Goal: Task Accomplishment & Management: Complete application form

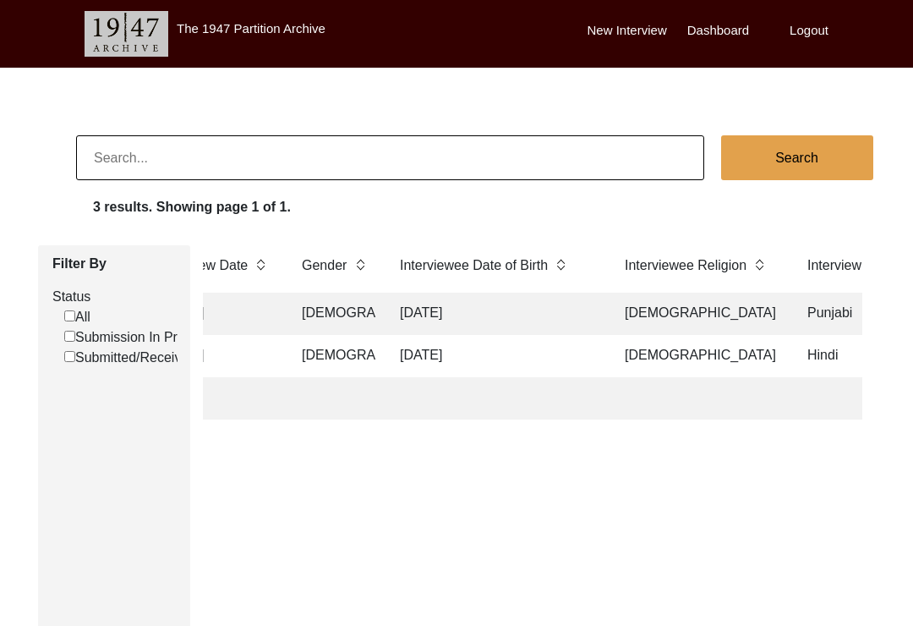
scroll to position [0, 1532]
click at [566, 362] on td "[DATE]" at bounding box center [491, 356] width 211 height 42
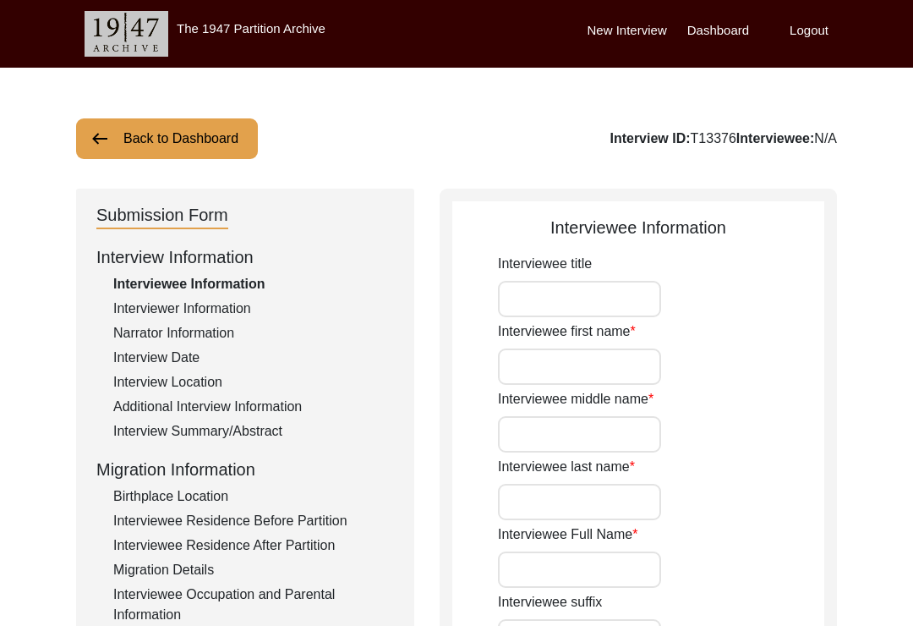
type input "[PERSON_NAME]"
type input "Lal"
type input "Khurana"
type input "[PERSON_NAME] [PERSON_NAME]"
type input "[DATE]"
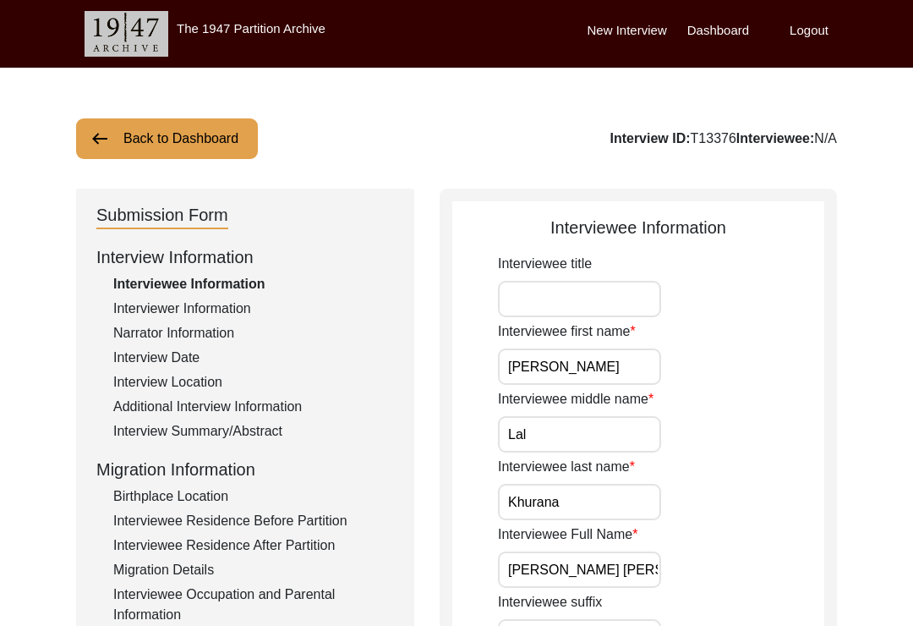
type input "88"
type input "[DEMOGRAPHIC_DATA]"
type input "Hindi"
type input "[DEMOGRAPHIC_DATA]"
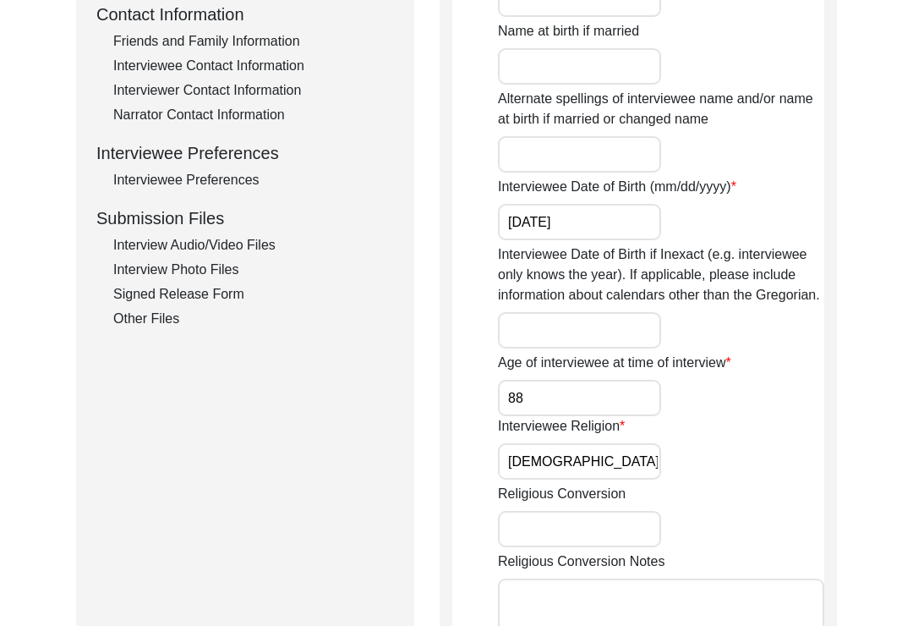
click at [262, 250] on div "Interview Audio/Video Files" at bounding box center [253, 245] width 281 height 20
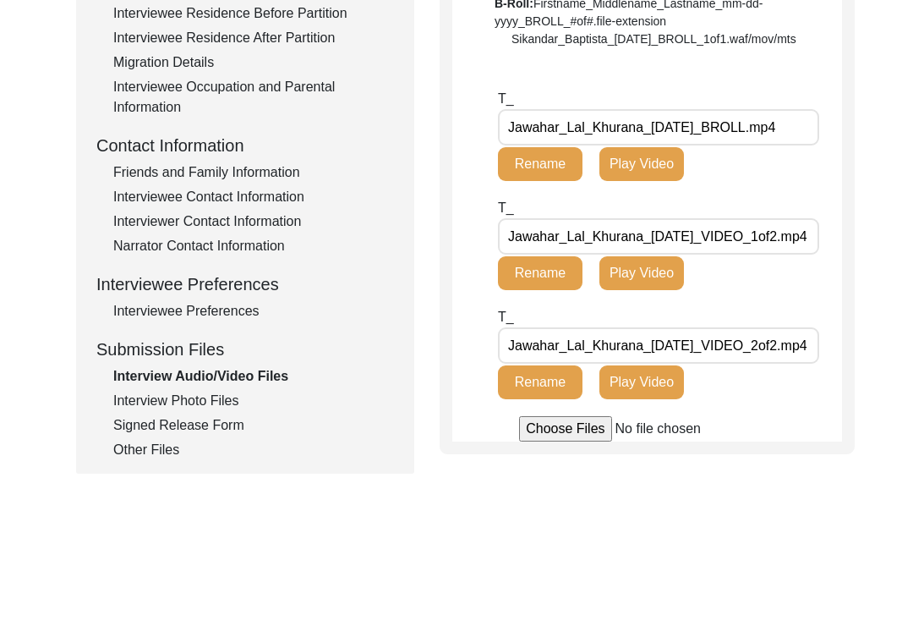
scroll to position [508, 0]
click at [164, 454] on div "Other Files" at bounding box center [253, 449] width 281 height 20
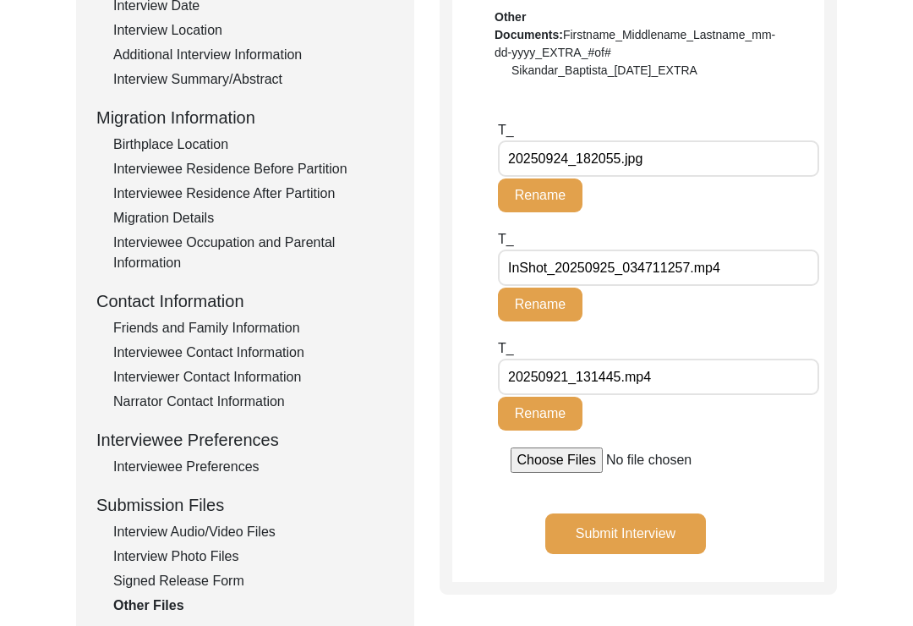
scroll to position [348, 0]
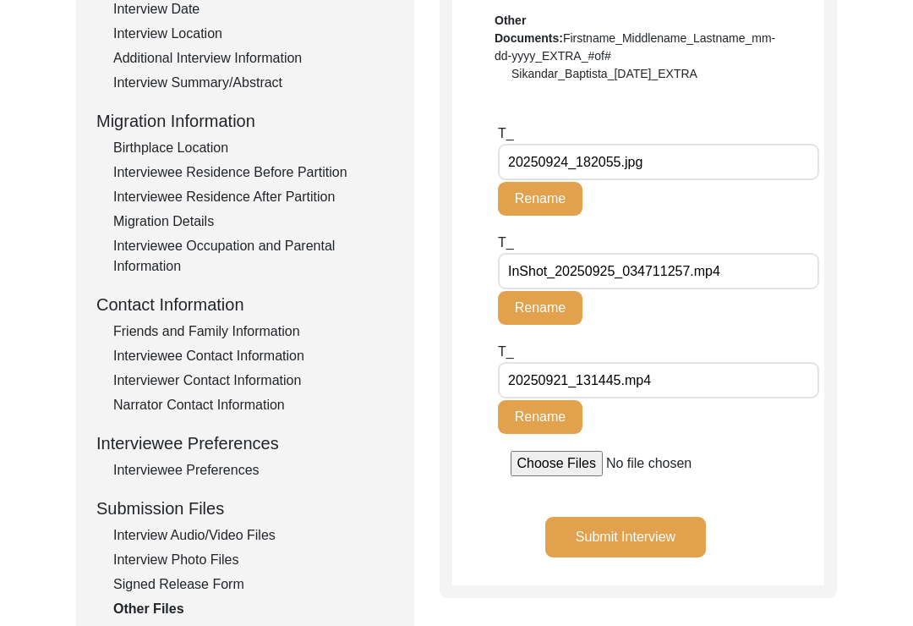
click at [767, 452] on input "file" at bounding box center [639, 463] width 256 height 25
click at [274, 333] on div "Friends and Family Information" at bounding box center [253, 331] width 281 height 20
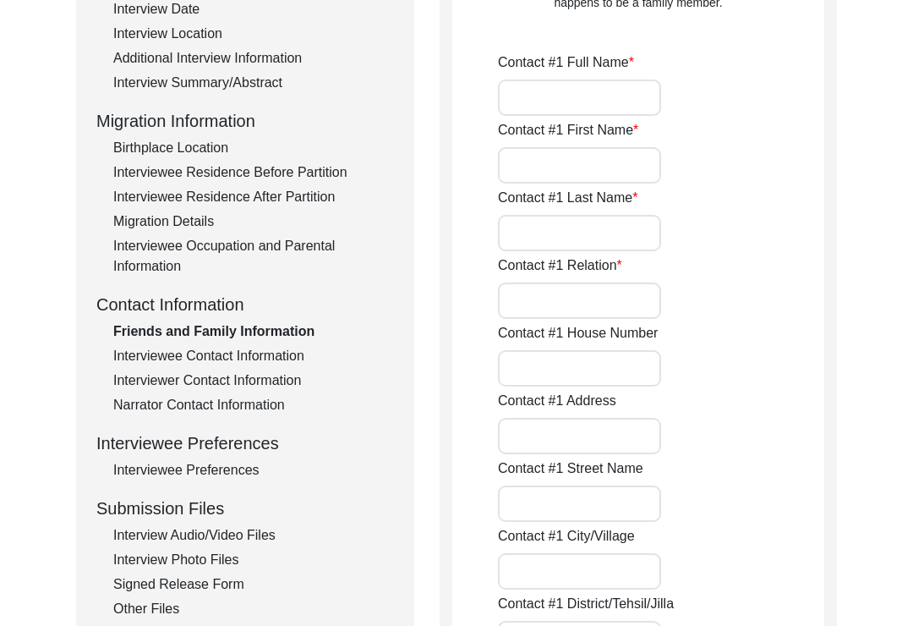
type input "Renu Chhikara"
type input "Renu"
type input "Chhikara"
type input "Daughter"
type input "24, Tarun Vihar"
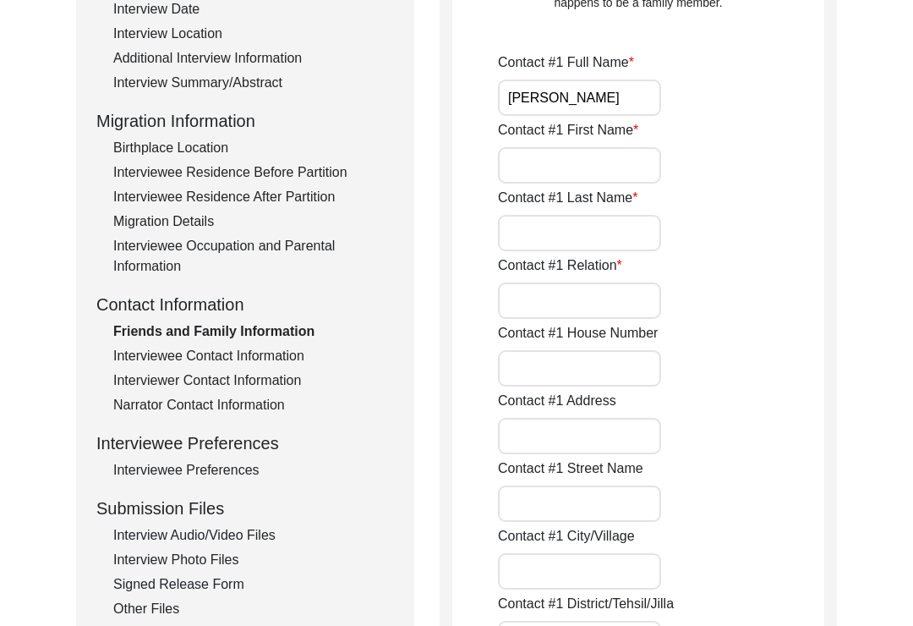
type input "Sector 13"
type input "Rohini"
type input "Delhi"
type input "110085"
type input "India"
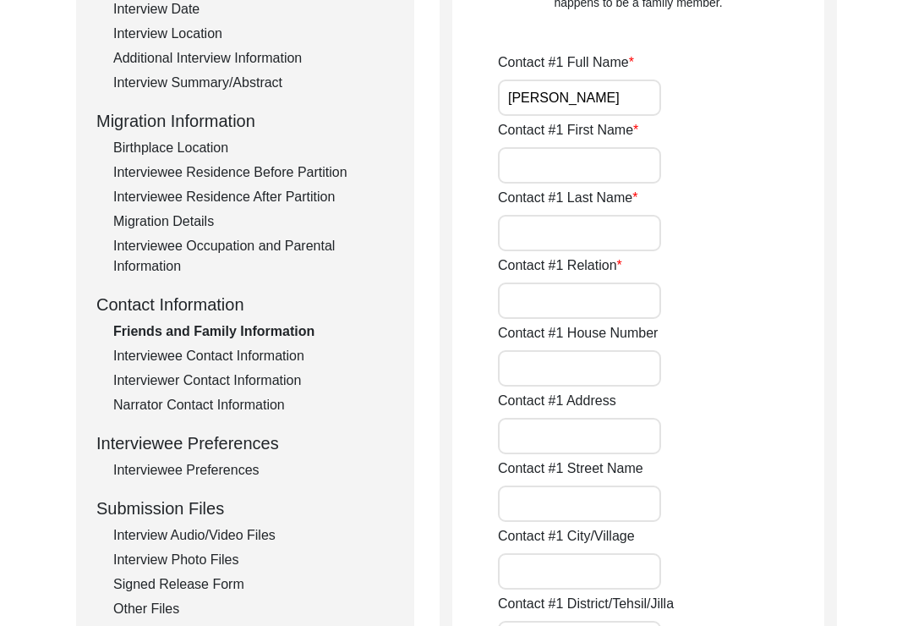
type input "9868150404"
type input "Renukchhikara@gmail.com"
type input "Bharat Khurana"
type input "Bharat"
type input "Khurana"
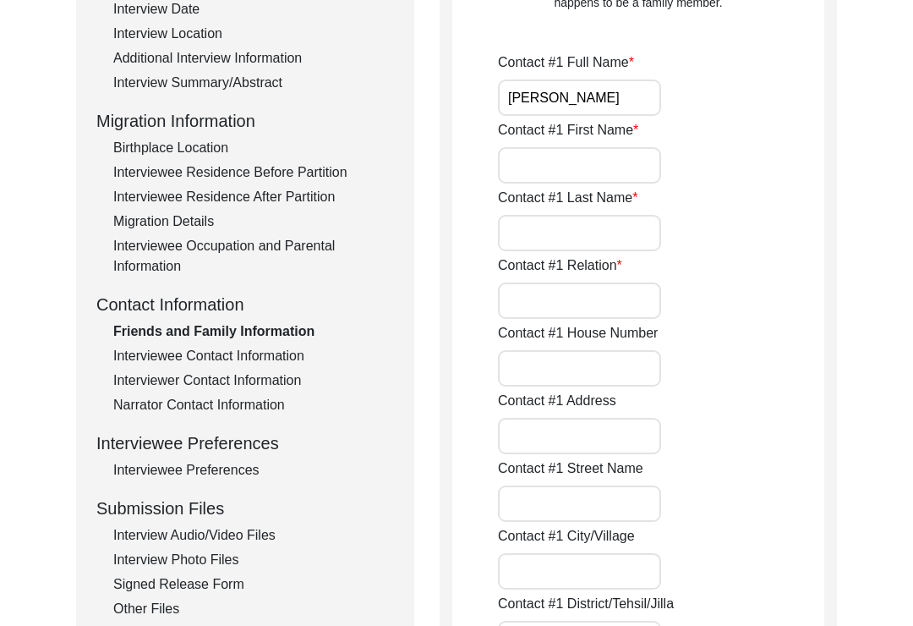
type input "Son"
type input "16617"
type input "Harbour Town drive"
type input "Ashton Maryland"
type input "United States of America"
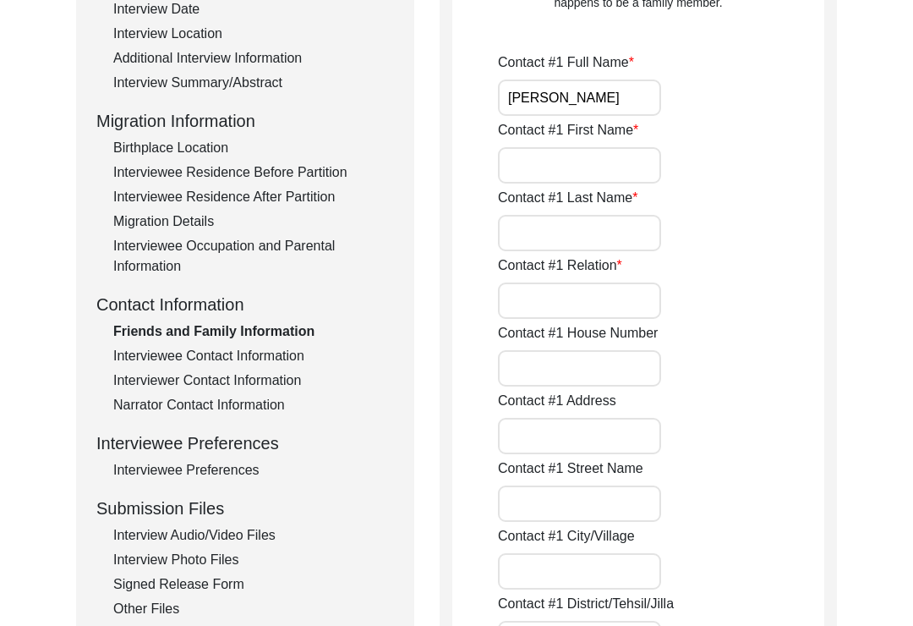
type input "(+1) 2404988877"
type input "-"
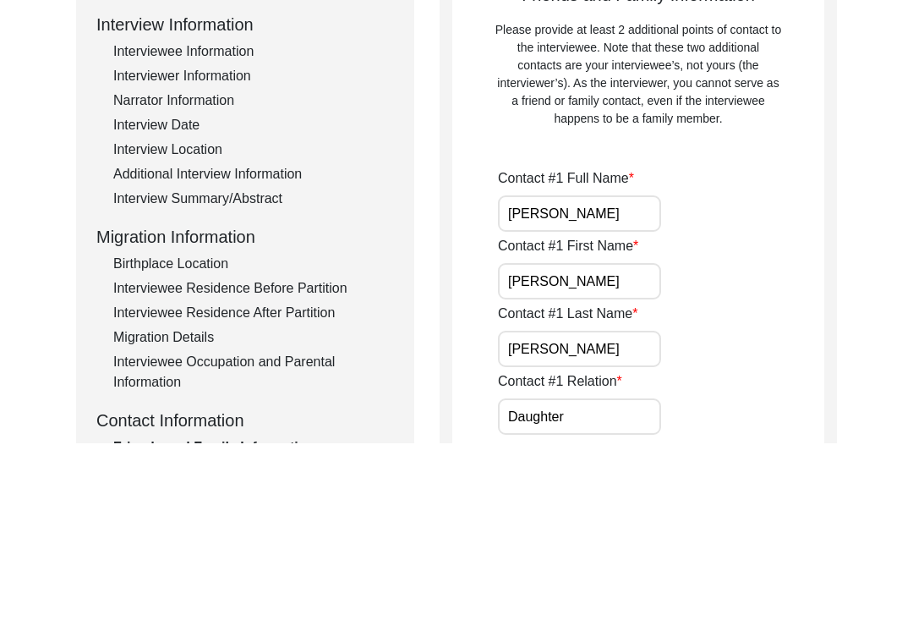
scroll to position [323, 0]
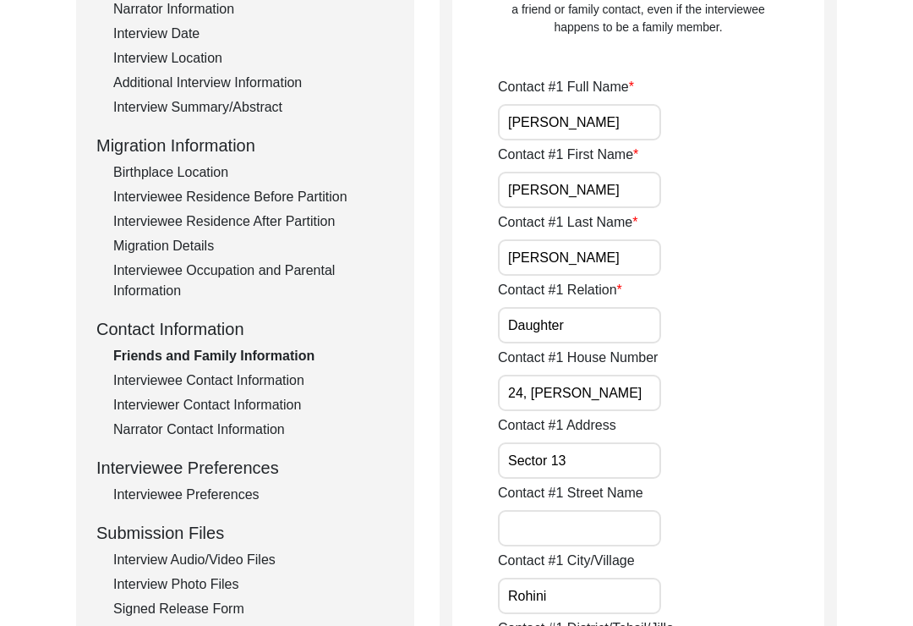
click at [265, 373] on div "Interviewee Contact Information" at bounding box center [253, 381] width 281 height 20
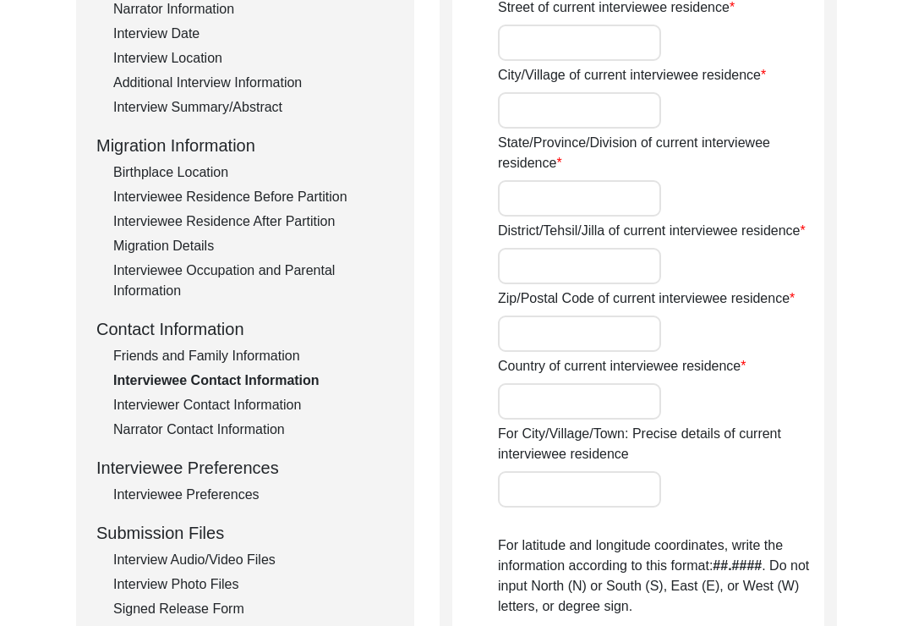
scroll to position [324, 0]
type input "157"
type input "Vikas Sheel Apartments"
type input "Rohini Sector 13"
type input "Delhi"
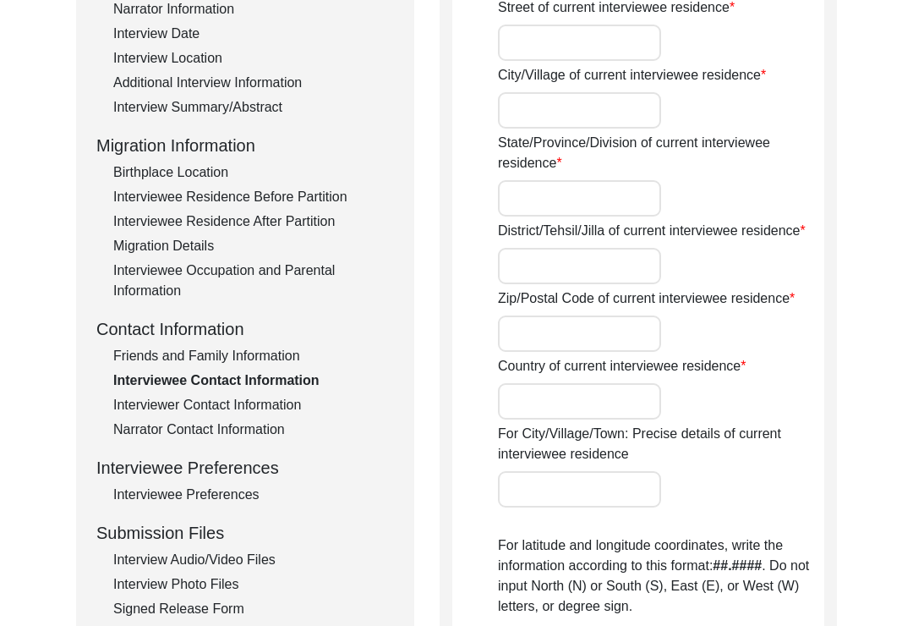
type input "North West Delhi"
type input "110085"
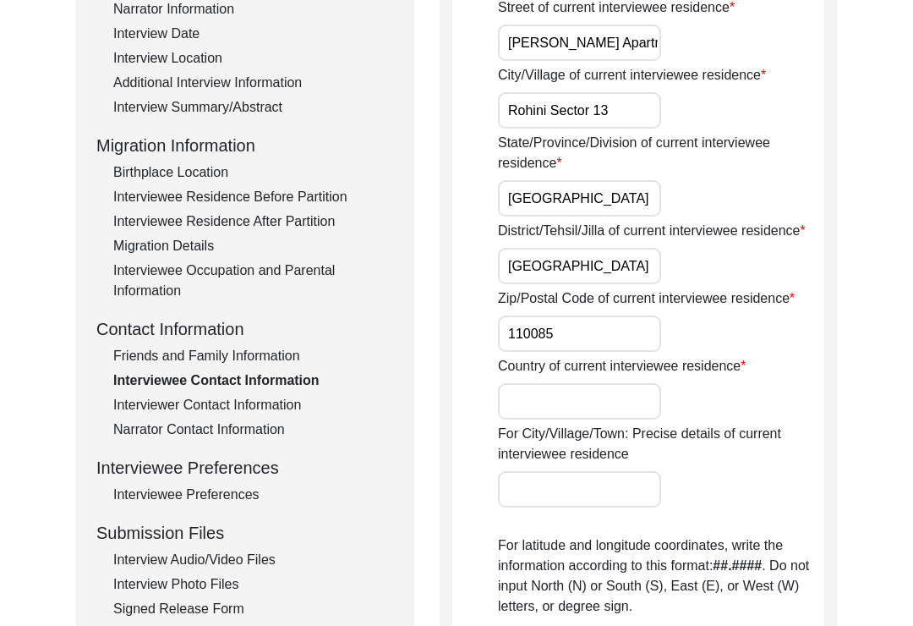
type input "India"
type input "Rohini, Delhi, India"
type input "28.7221° N"
type input "77.1285° E"
type input "7042366411"
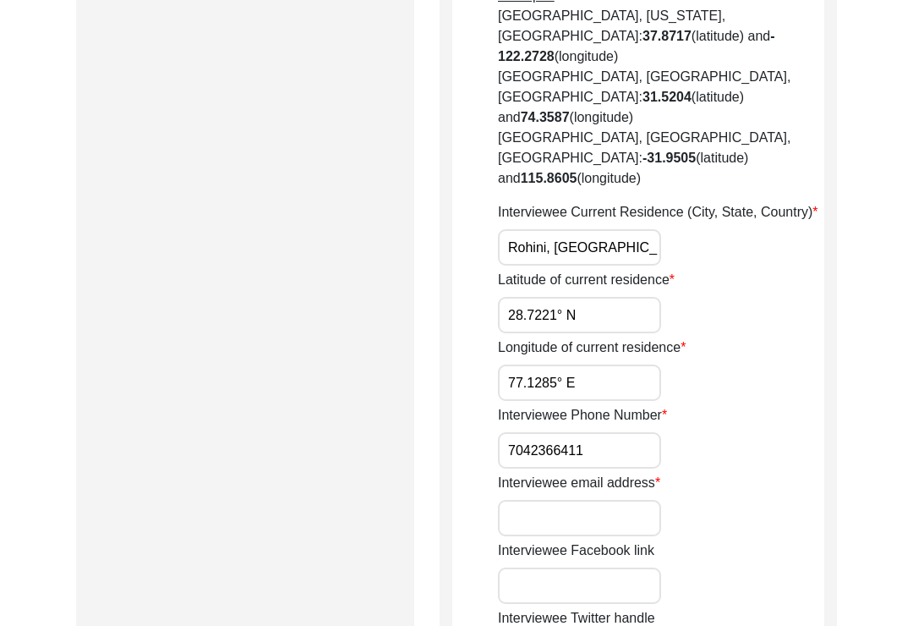
scroll to position [975, 0]
click at [631, 500] on input "Interviewee email address" at bounding box center [579, 518] width 163 height 36
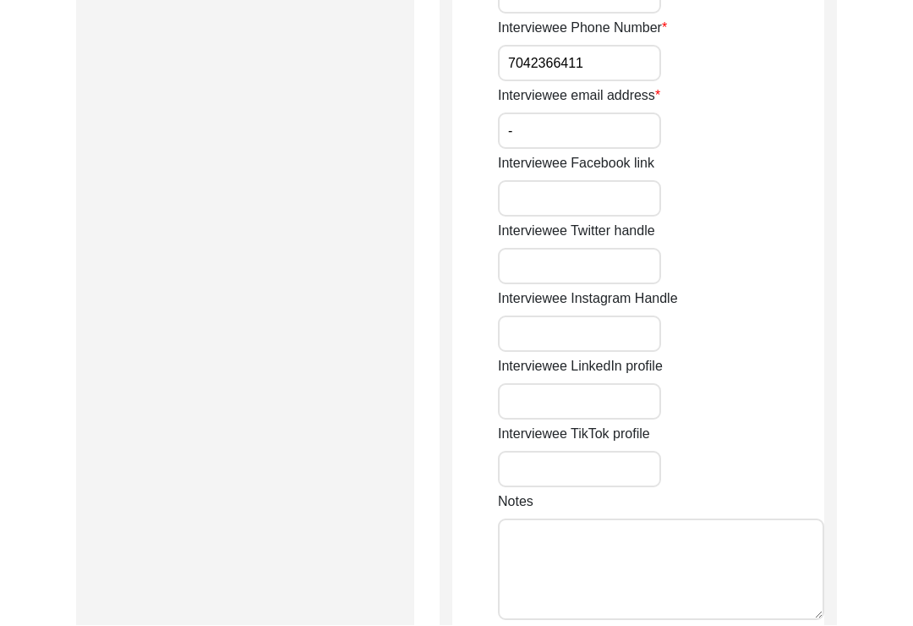
scroll to position [1365, 0]
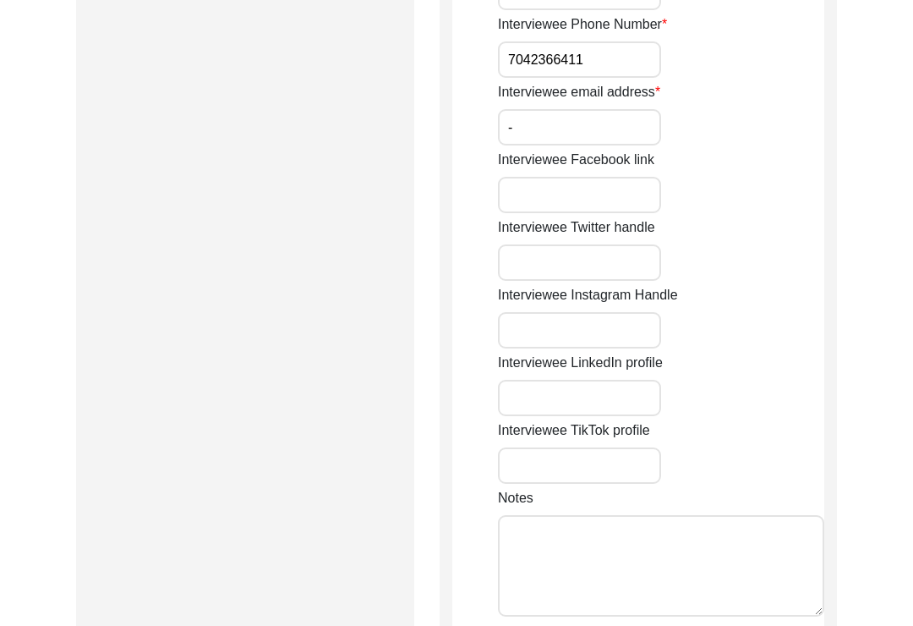
type input "-"
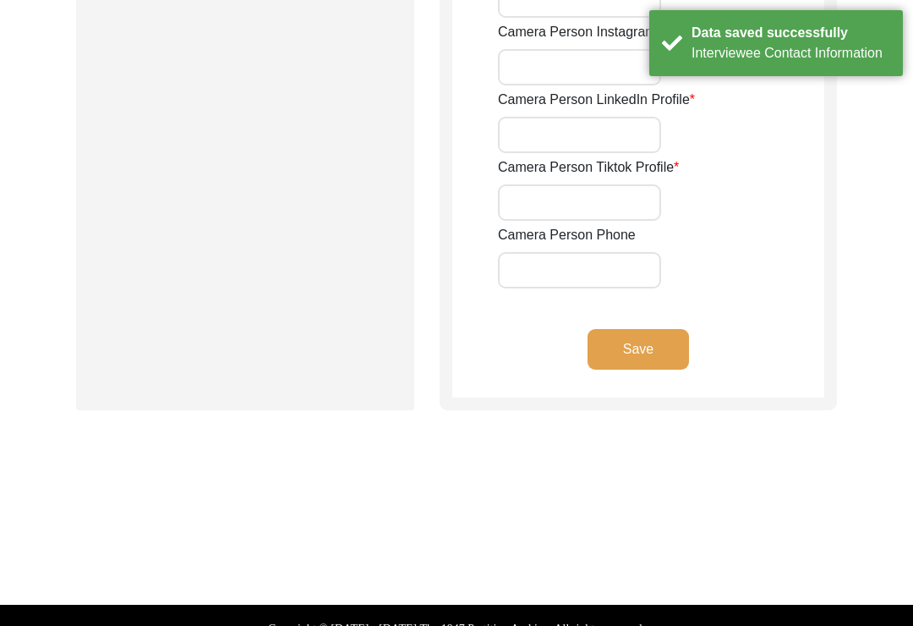
type input "9818521793"
type input "Puri4484@gmail.com"
type input "N/a"
type input "Mandeepkaurpuri_2003"
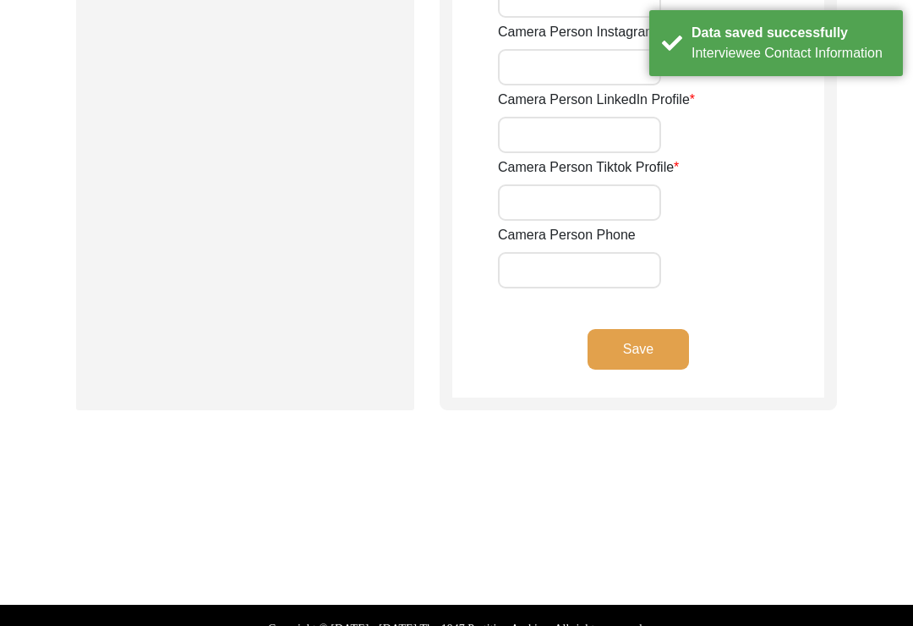
type input "Mandeep Kaur Puri"
type input "N/a"
type input "Rashmeetkaursodhi"
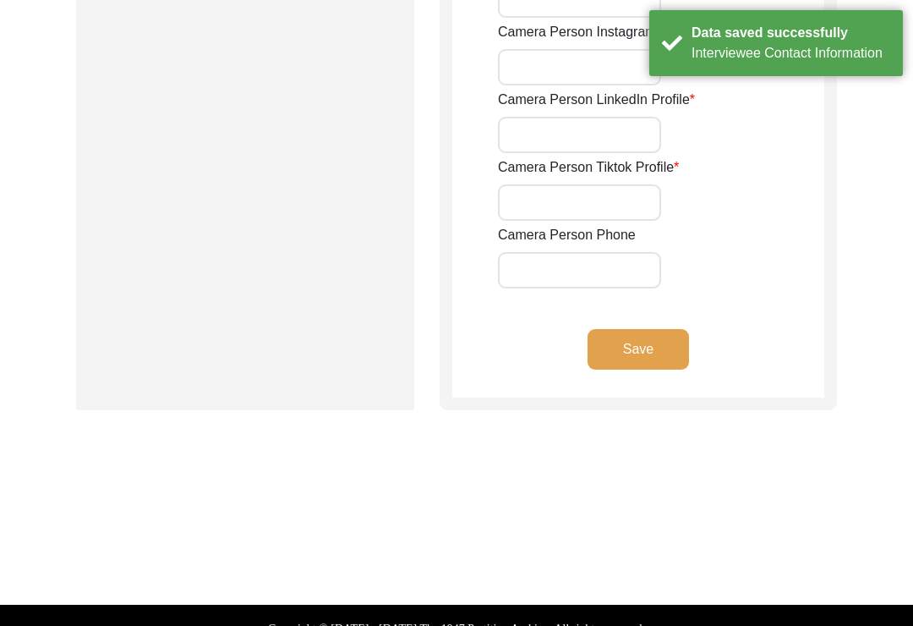
type input "N/a"
type input "7503183555"
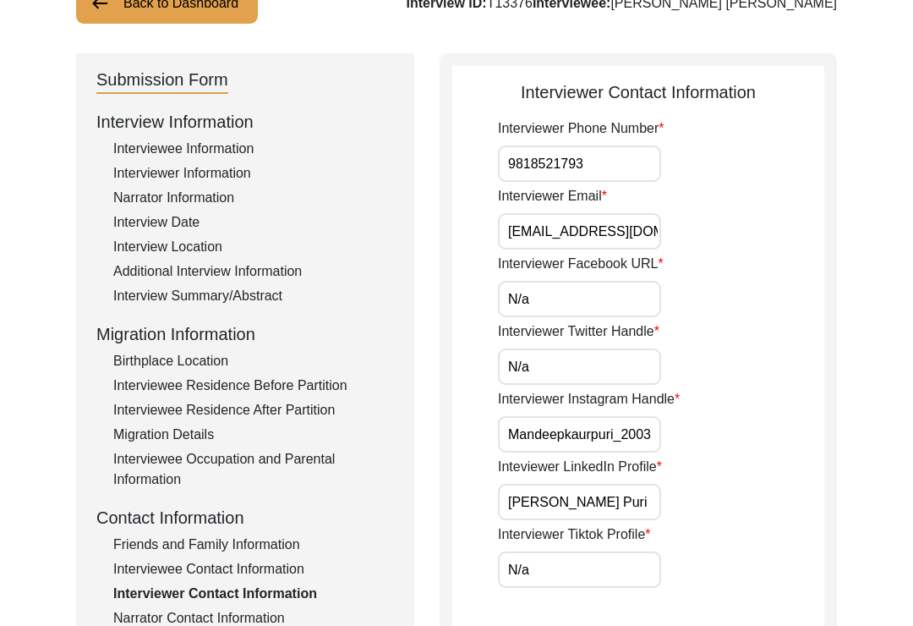
scroll to position [154, 0]
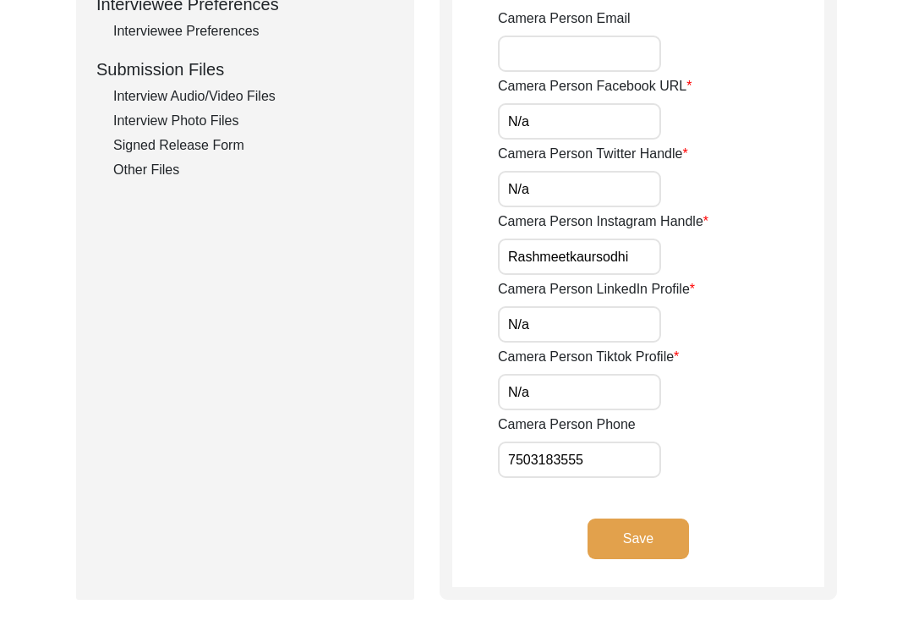
click at [669, 543] on button "Save" at bounding box center [638, 538] width 101 height 41
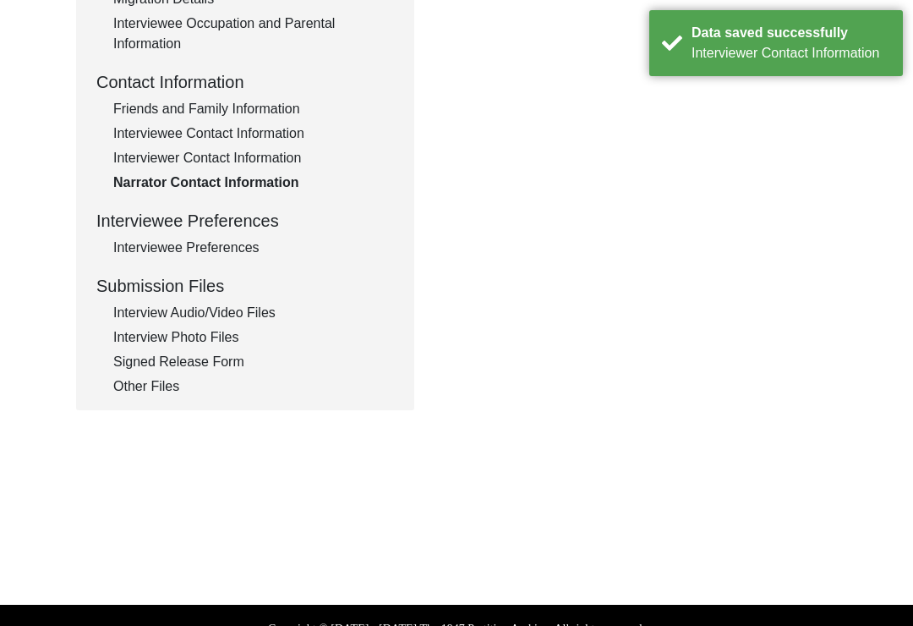
type textarea "Renu Chhikara - 986815044"
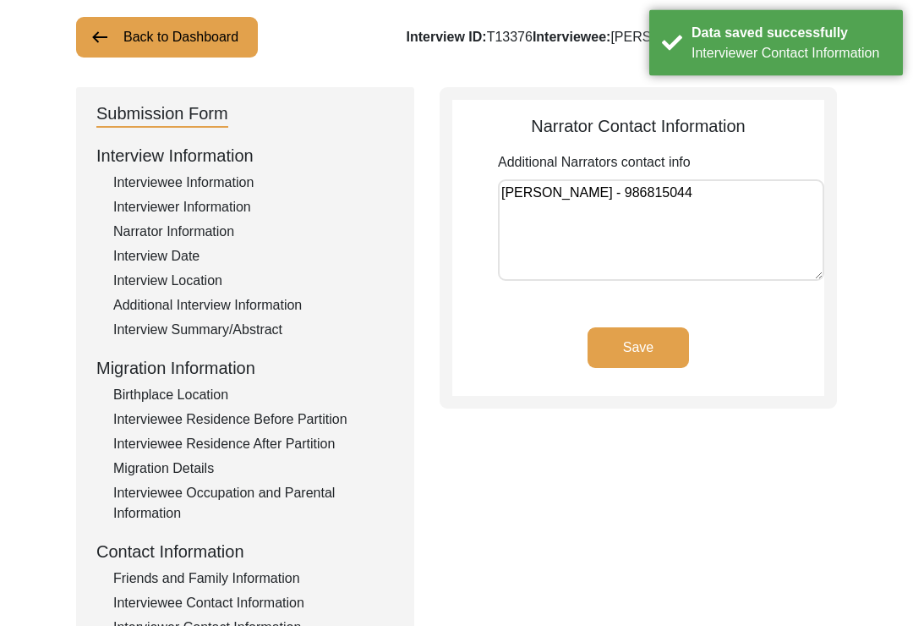
click at [610, 358] on button "Save" at bounding box center [638, 348] width 101 height 41
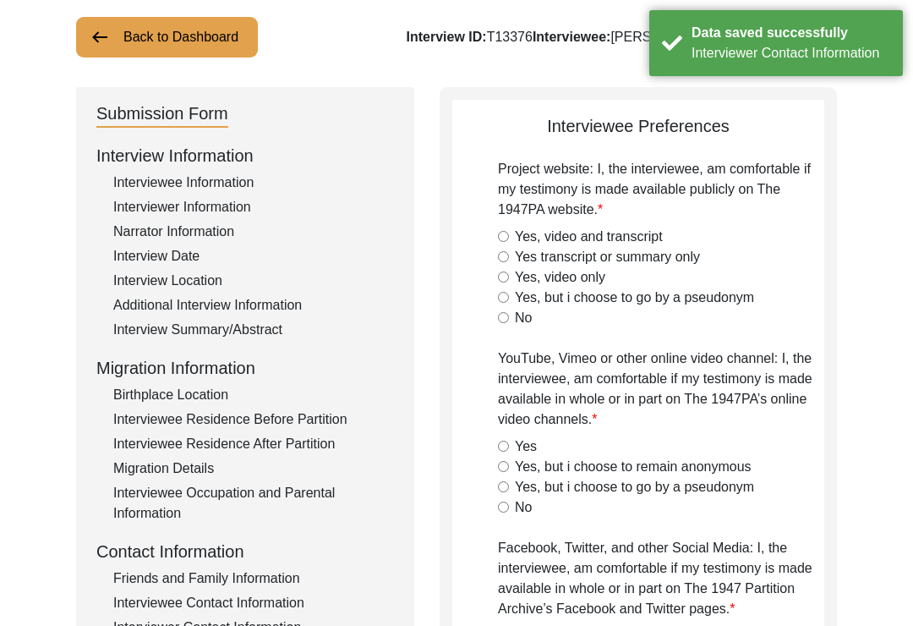
radio input "true"
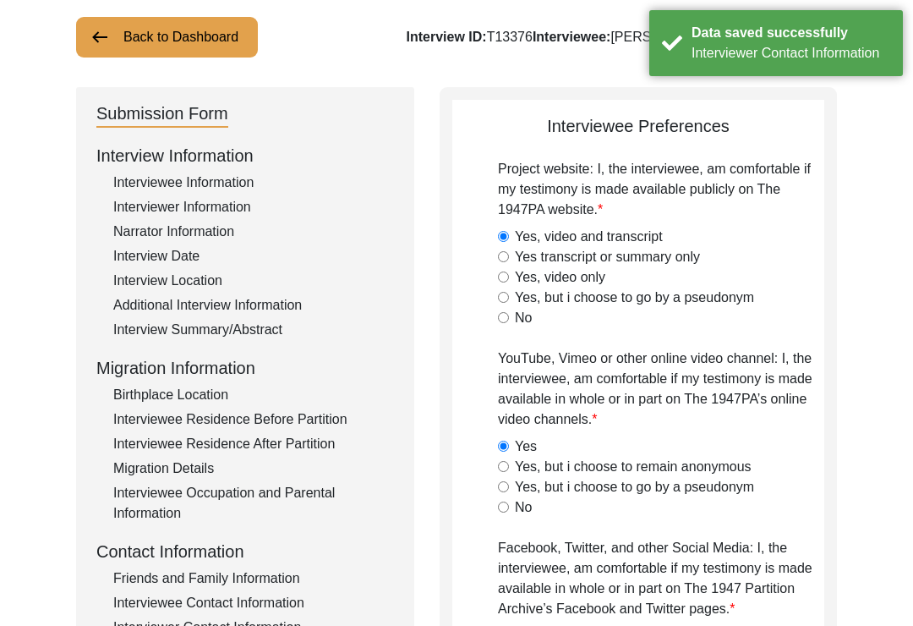
radio input "true"
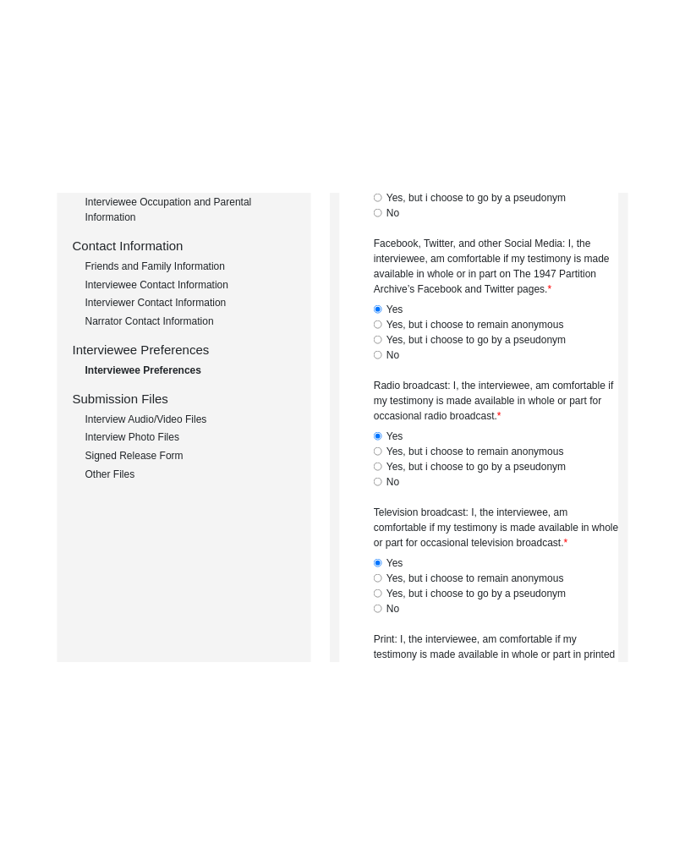
scroll to position [1338, 0]
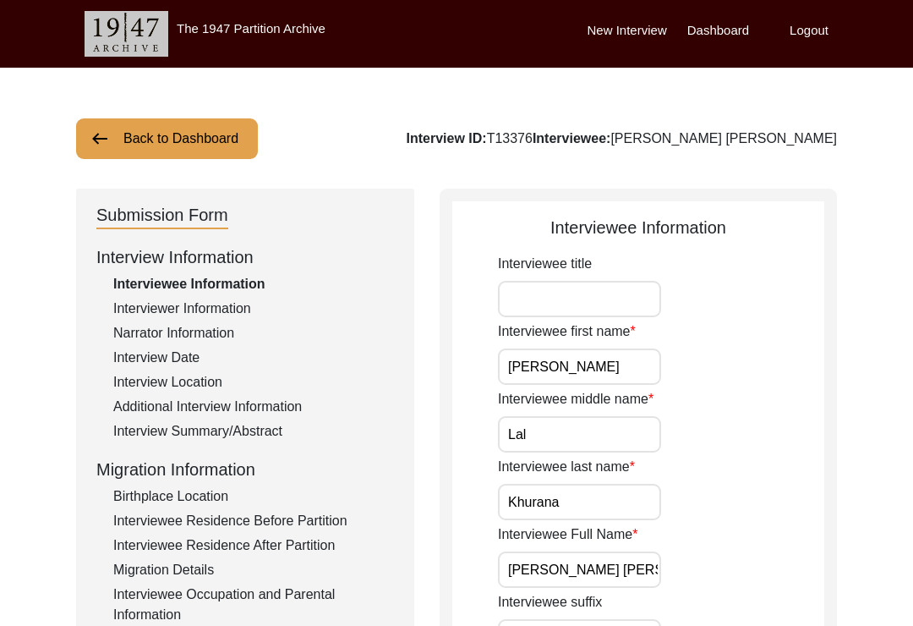
scroll to position [708, 0]
